Goal: Book appointment/travel/reservation

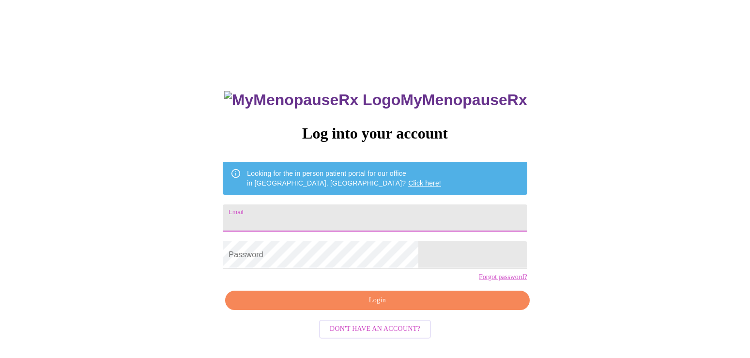
click at [329, 226] on input "Email" at bounding box center [375, 217] width 304 height 27
click at [309, 226] on input "t" at bounding box center [375, 217] width 304 height 27
type input "[EMAIL_ADDRESS][DOMAIN_NAME]"
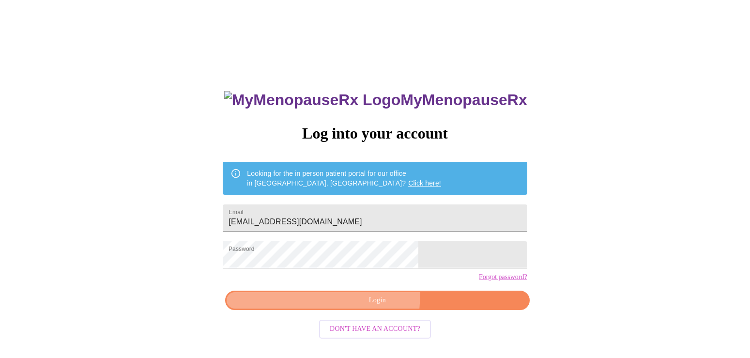
click at [296, 308] on button "Login" at bounding box center [377, 301] width 304 height 20
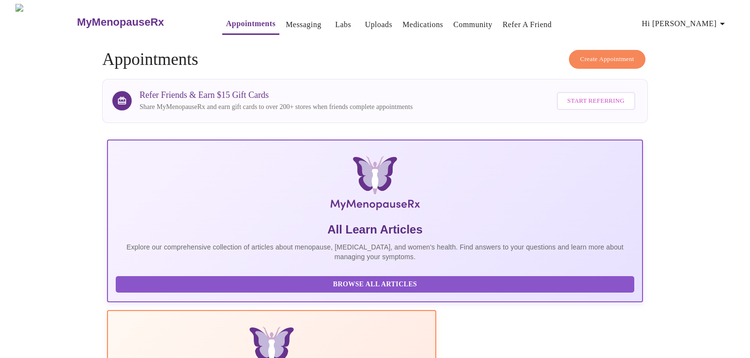
click at [286, 20] on link "Messaging" at bounding box center [303, 25] width 35 height 14
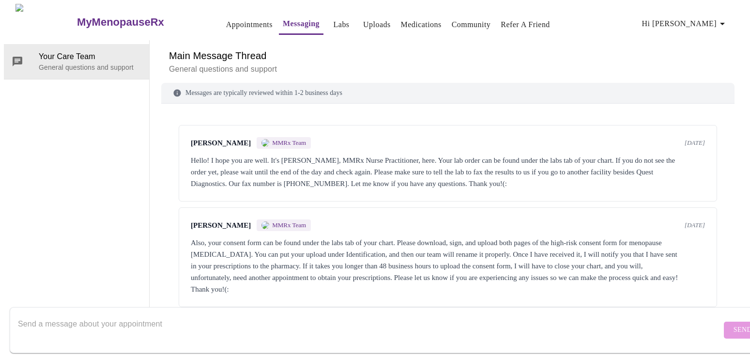
click at [109, 318] on textarea "Send a message about your appointment" at bounding box center [370, 329] width 704 height 31
type textarea "I picked up my prescriptions but [MEDICAL_DATA] was not included. When and how …"
click at [734, 324] on span "Send" at bounding box center [743, 330] width 18 height 12
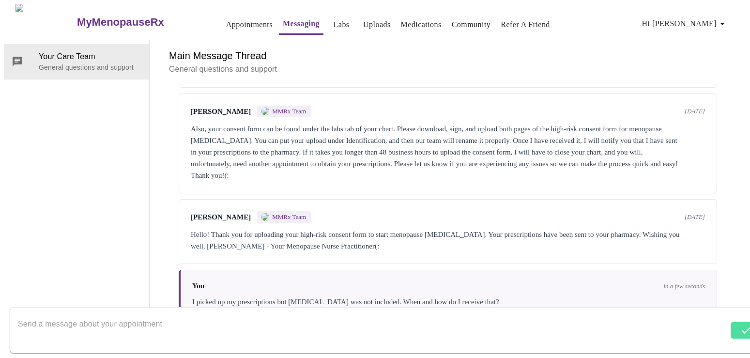
scroll to position [123, 0]
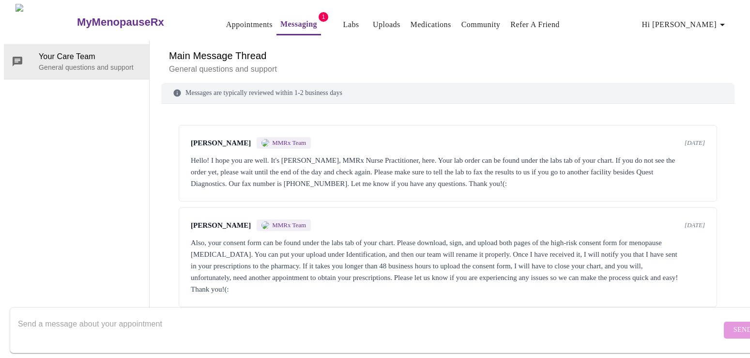
click at [232, 18] on link "Appointments" at bounding box center [249, 25] width 47 height 14
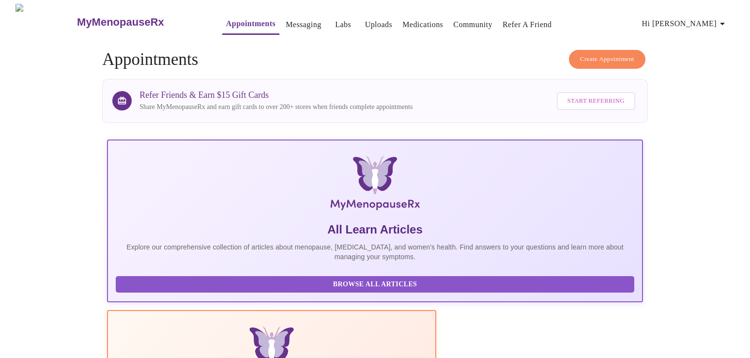
click at [596, 57] on span "Create Appointment" at bounding box center [607, 59] width 54 height 11
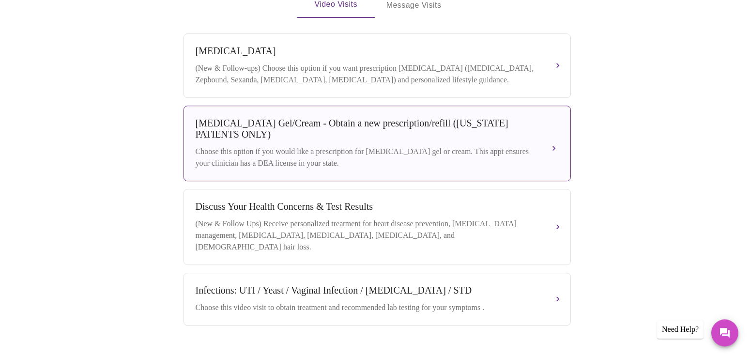
scroll to position [361, 0]
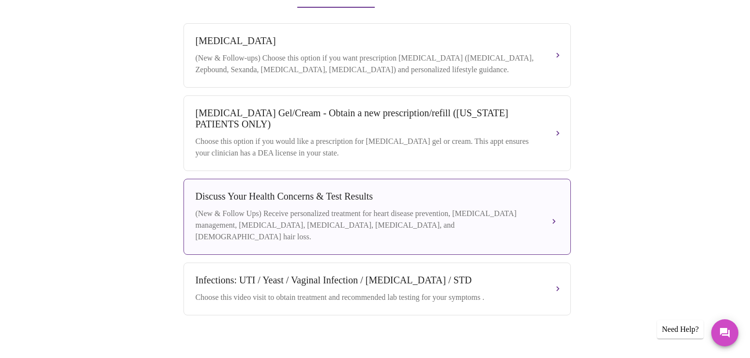
click at [406, 222] on div "(New & Follow Ups) Receive personalized treatment for heart disease prevention,…" at bounding box center [368, 225] width 344 height 35
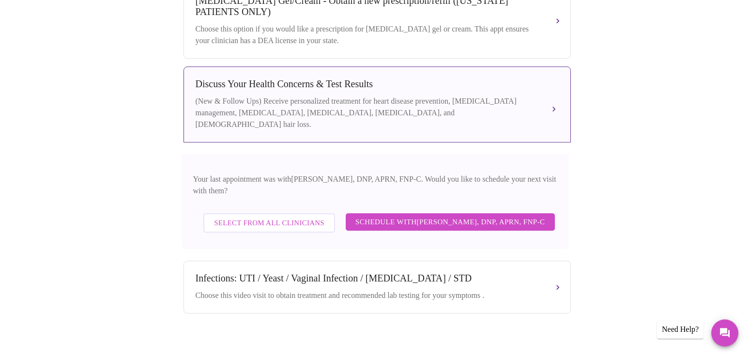
scroll to position [477, 0]
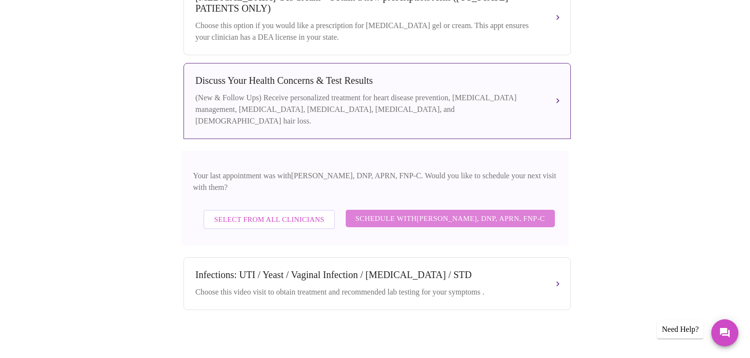
click at [427, 212] on span "Schedule with Jillian Montefusco, DNP, APRN, FNP-C" at bounding box center [451, 218] width 190 height 13
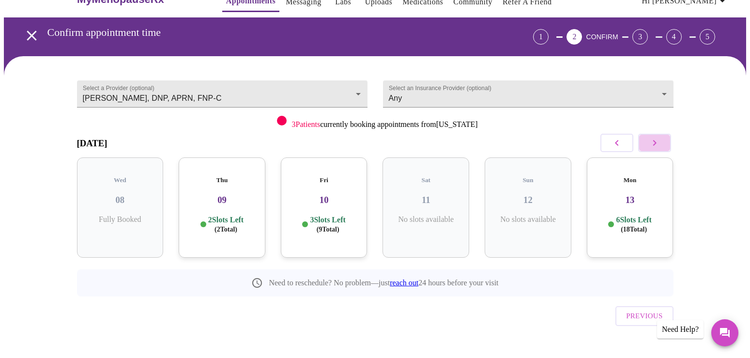
click at [664, 146] on button "button" at bounding box center [654, 143] width 33 height 18
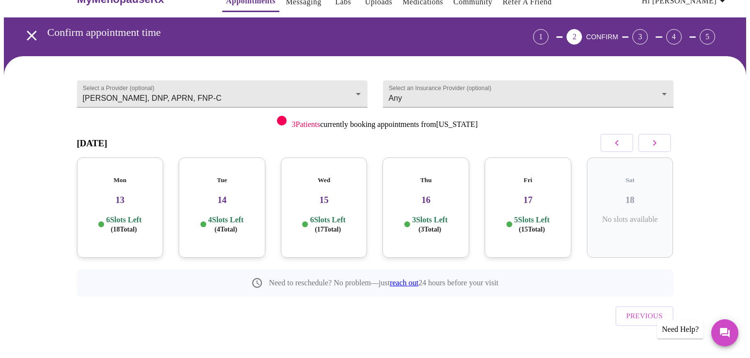
click at [450, 204] on div "Thu 16 3 Slots Left ( 3 Total)" at bounding box center [426, 207] width 87 height 100
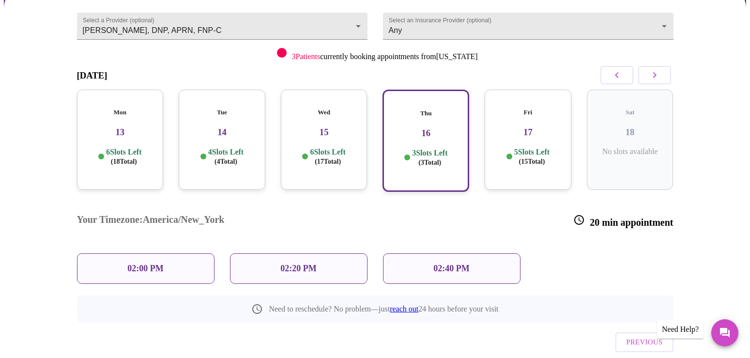
scroll to position [102, 0]
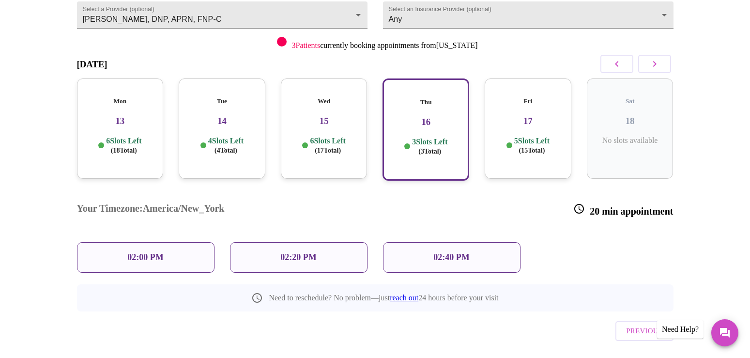
click at [136, 252] on p "02:00 PM" at bounding box center [145, 257] width 36 height 10
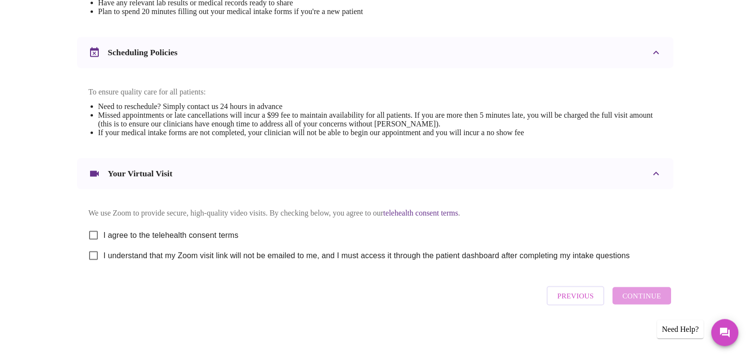
scroll to position [346, 0]
click at [93, 229] on input "I agree to the telehealth consent terms" at bounding box center [93, 235] width 20 height 20
checkbox input "true"
click at [93, 254] on input "I understand that my Zoom visit link will not be emailed to me, and I must acce…" at bounding box center [93, 256] width 20 height 20
checkbox input "true"
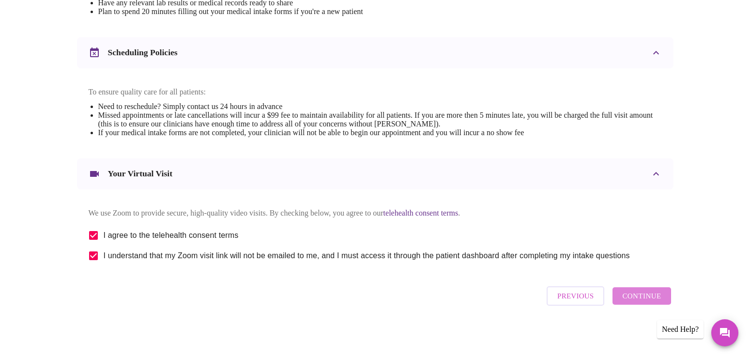
click at [669, 298] on button "Continue" at bounding box center [642, 295] width 58 height 17
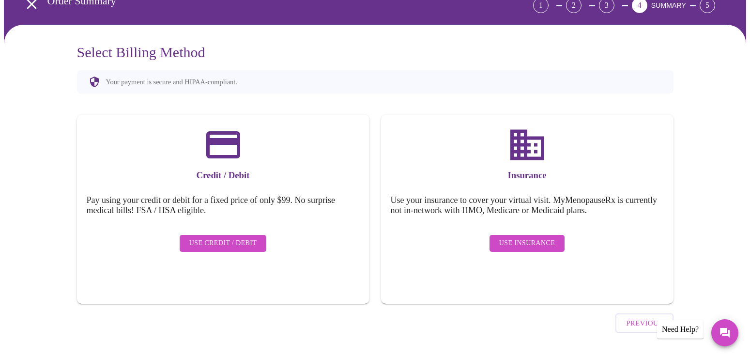
click at [552, 238] on span "Use Insurance" at bounding box center [527, 243] width 56 height 12
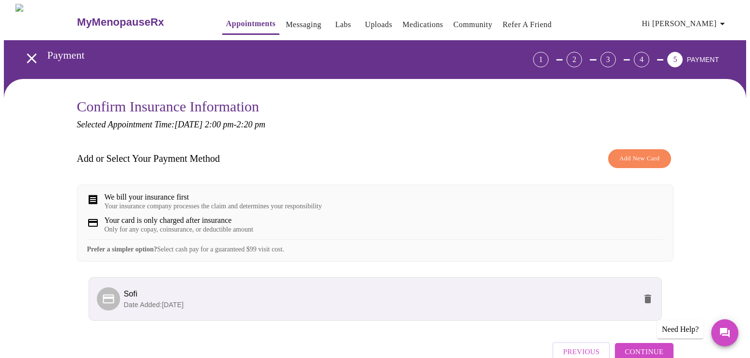
scroll to position [64, 0]
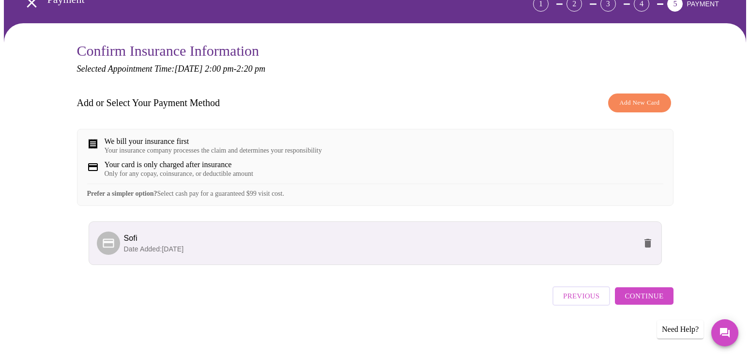
click at [653, 293] on button "Continue" at bounding box center [644, 295] width 58 height 17
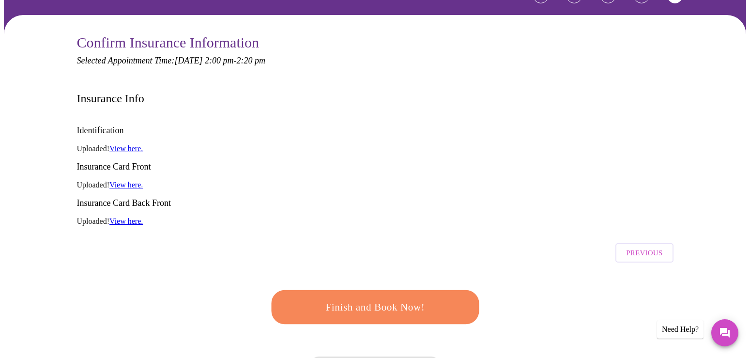
click at [358, 298] on span "Finish and Book Now!" at bounding box center [375, 307] width 179 height 18
